Goal: Book appointment/travel/reservation

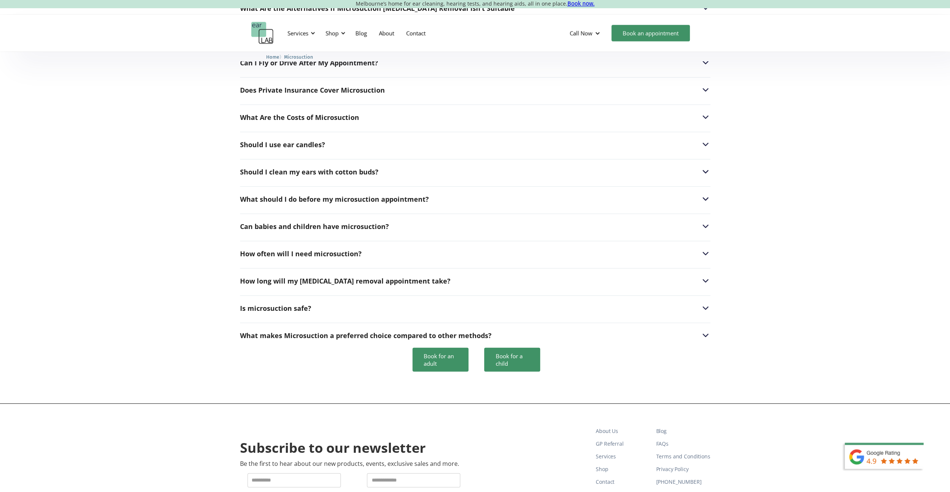
scroll to position [2015, 0]
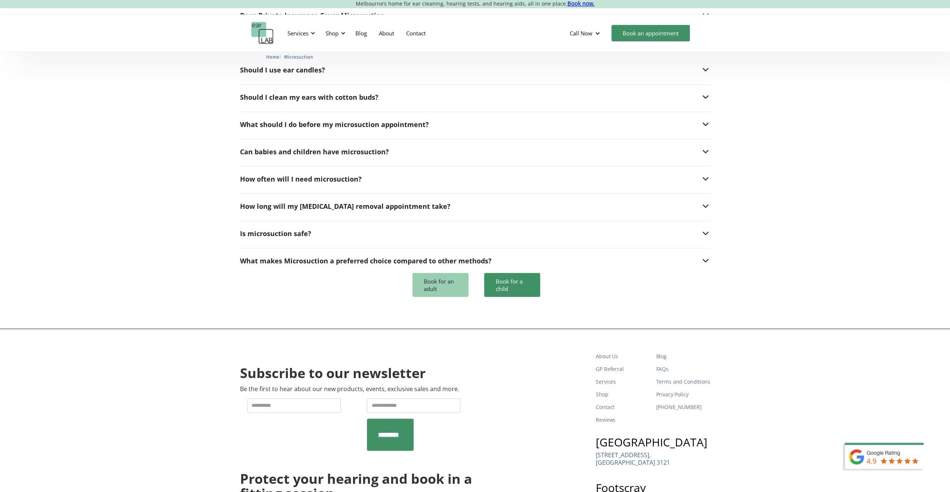
click at [434, 273] on link "Book for an adult" at bounding box center [440, 285] width 56 height 24
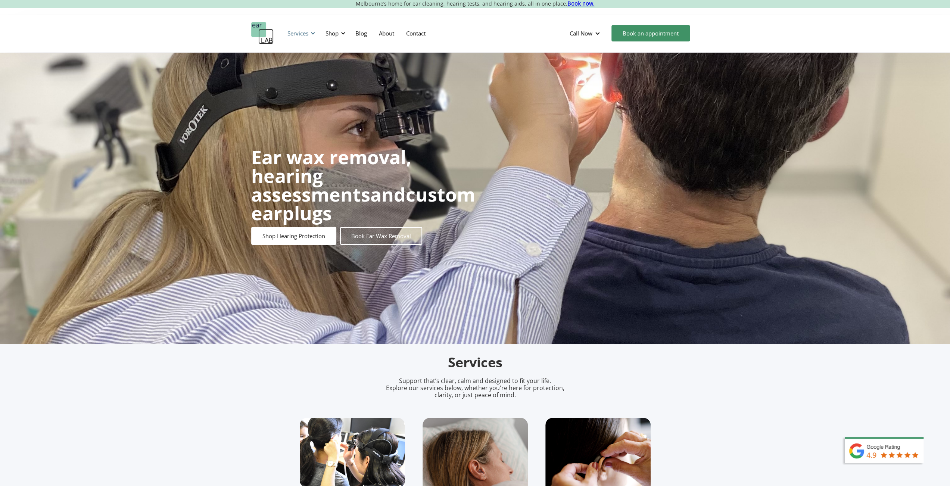
click at [305, 33] on div "Services" at bounding box center [297, 32] width 21 height 7
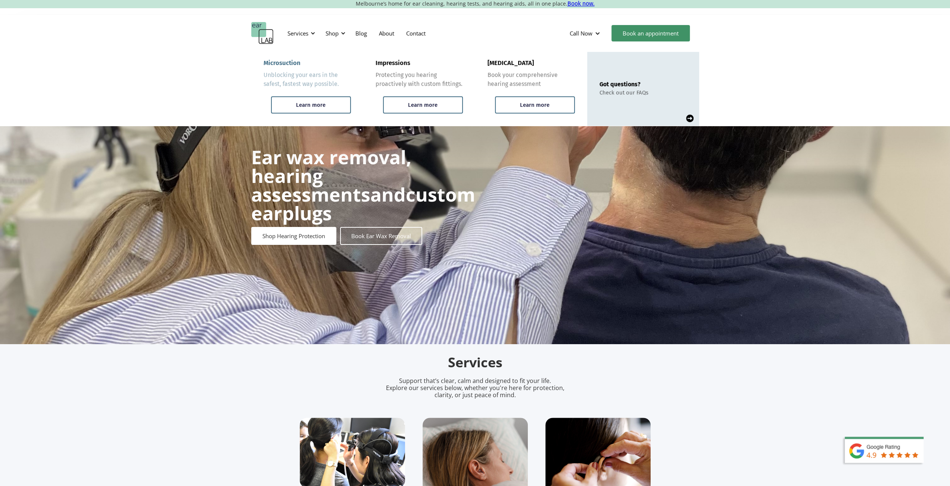
click at [291, 62] on div "Microsuction" at bounding box center [282, 62] width 37 height 7
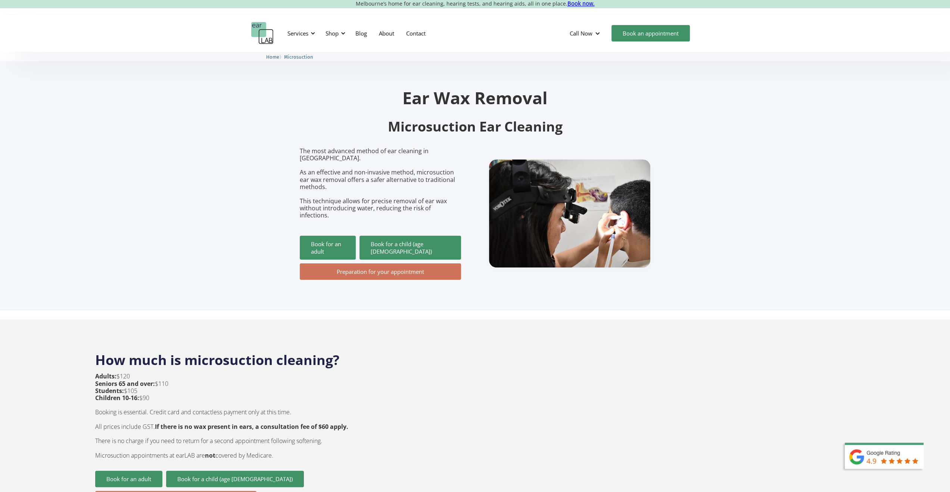
click at [384, 263] on link "Preparation for your appointment" at bounding box center [380, 271] width 161 height 16
click at [586, 32] on div "Call Now" at bounding box center [581, 32] width 23 height 7
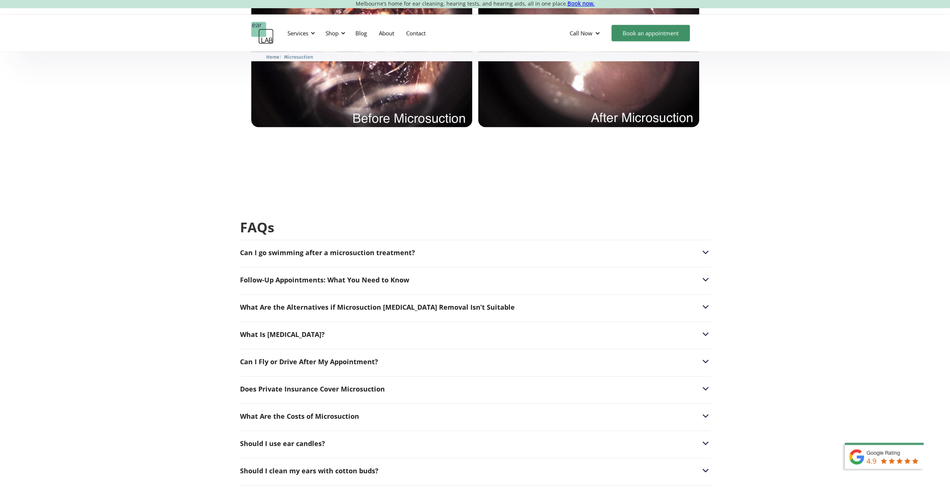
scroll to position [1717, 0]
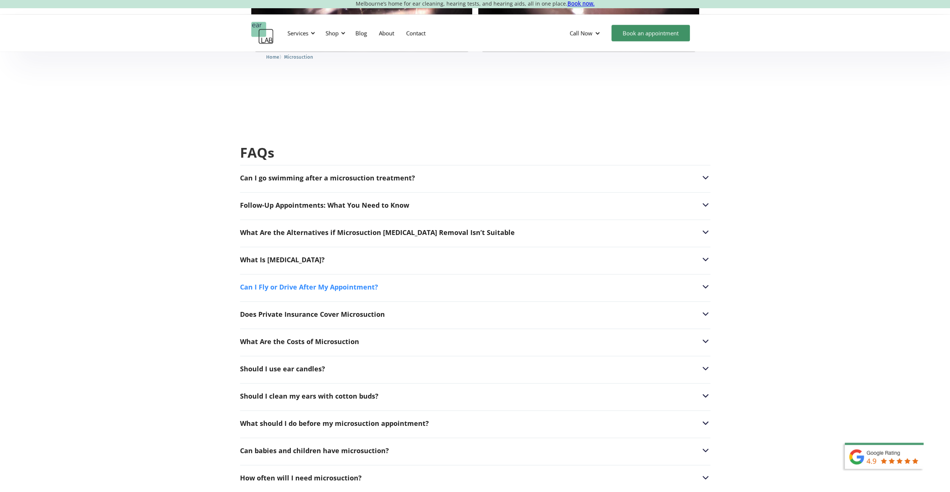
click at [703, 282] on img at bounding box center [706, 287] width 10 height 10
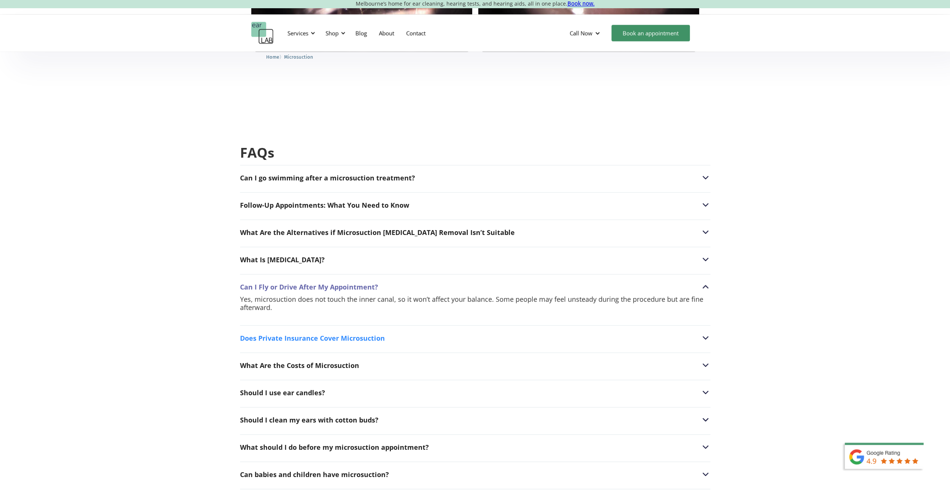
click at [364, 334] on div "Does Private Insurance Cover Microsuction" at bounding box center [312, 337] width 145 height 7
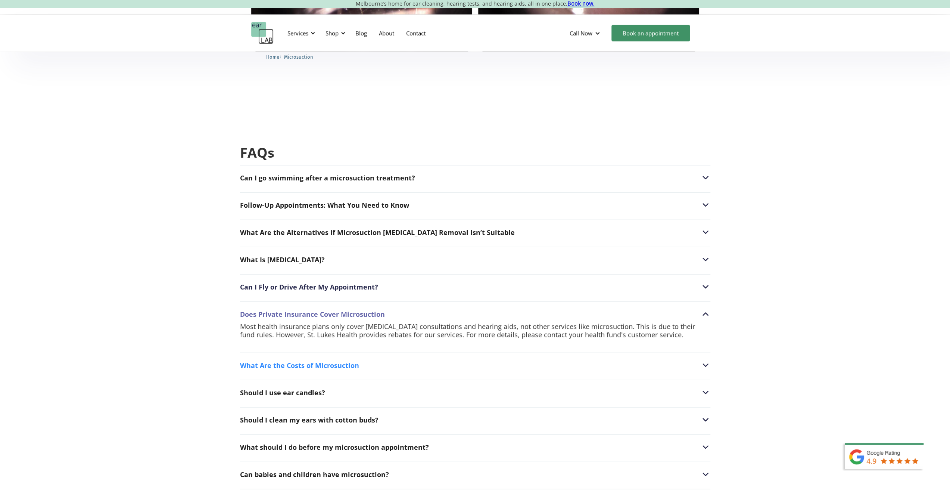
click at [331, 361] on div "What Are the Costs of Microsuction" at bounding box center [299, 364] width 119 height 7
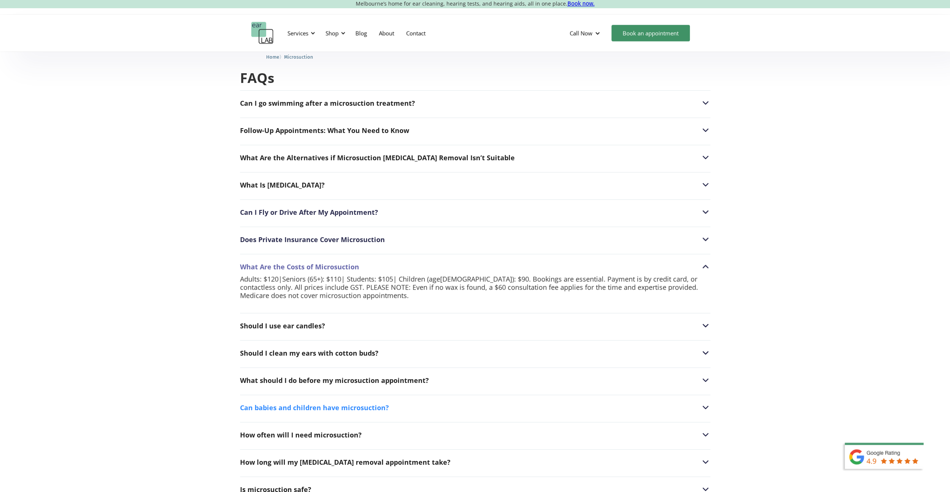
scroll to position [1866, 0]
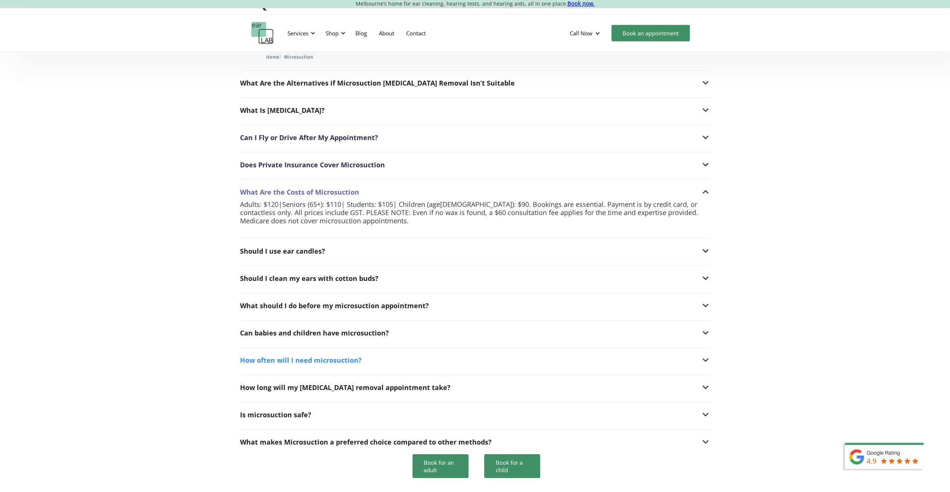
click at [705, 355] on img at bounding box center [706, 360] width 10 height 10
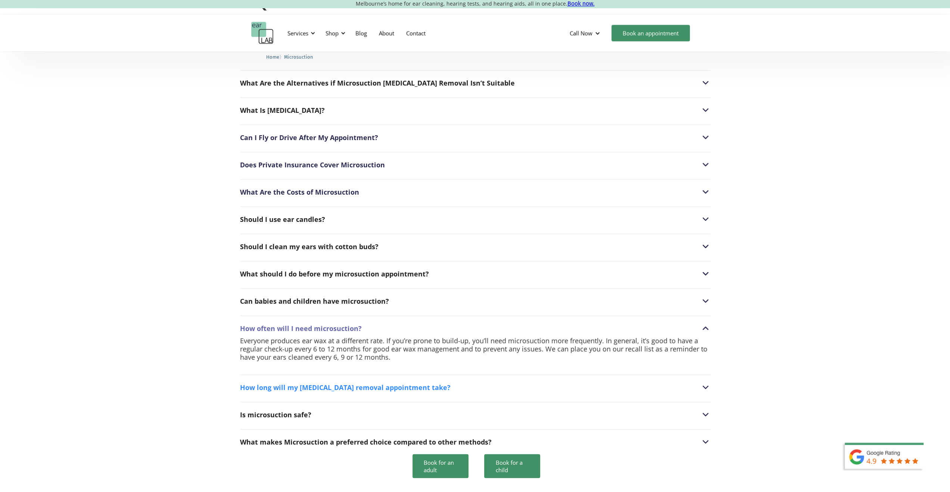
click at [364, 383] on div "How long will my [MEDICAL_DATA] removal appointment take?" at bounding box center [345, 386] width 211 height 7
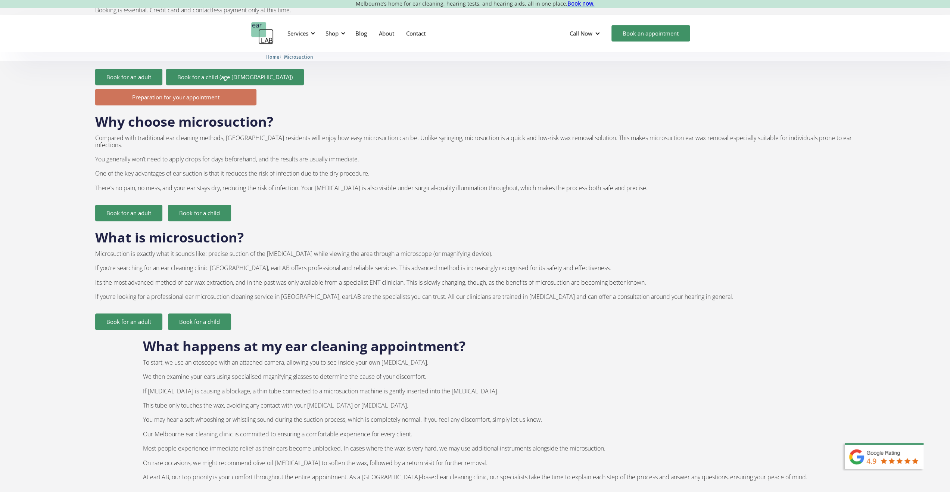
scroll to position [0, 0]
